Goal: Entertainment & Leisure: Browse casually

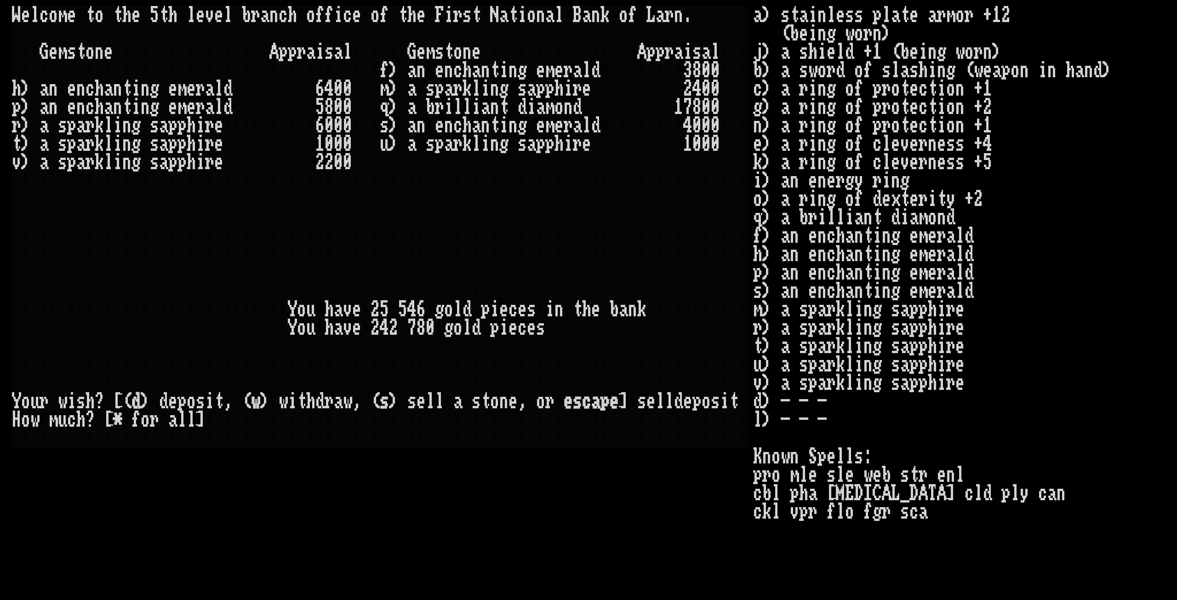
click at [268, 241] on div at bounding box center [264, 236] width 9 height 18
